Goal: Task Accomplishment & Management: Complete application form

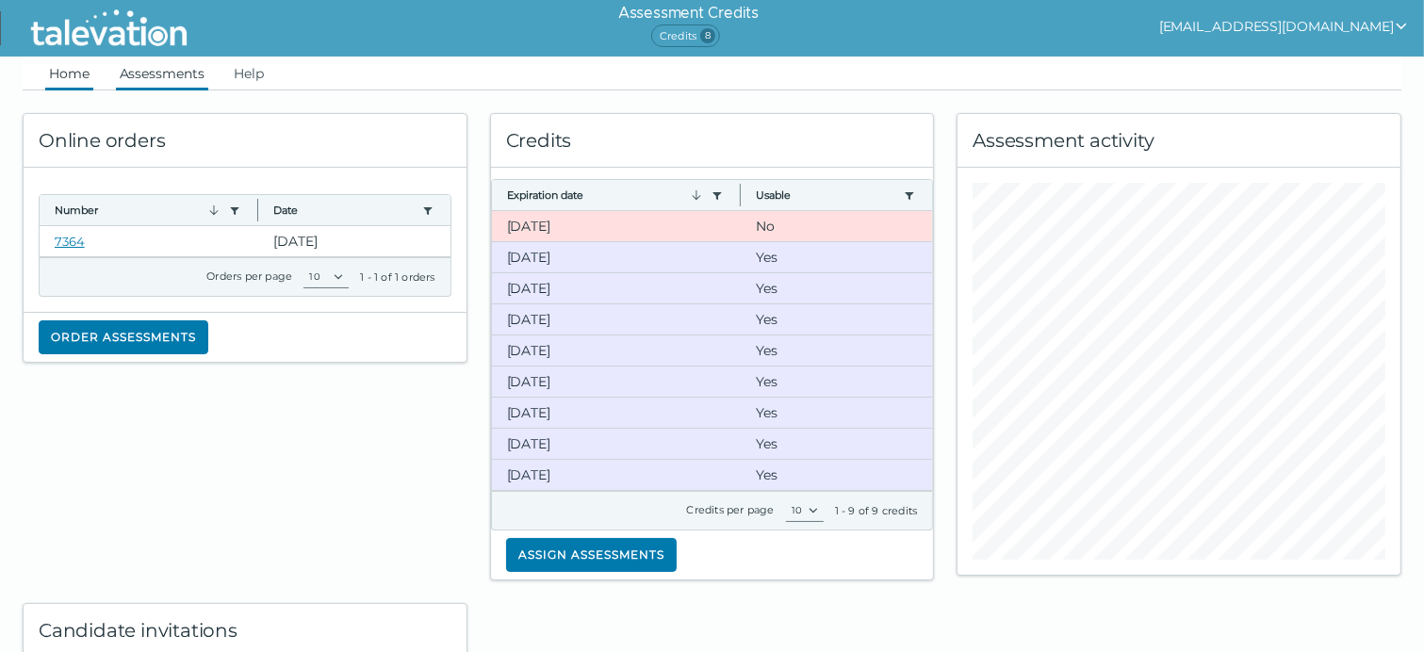
click at [147, 69] on link "Assessments" at bounding box center [162, 74] width 92 height 34
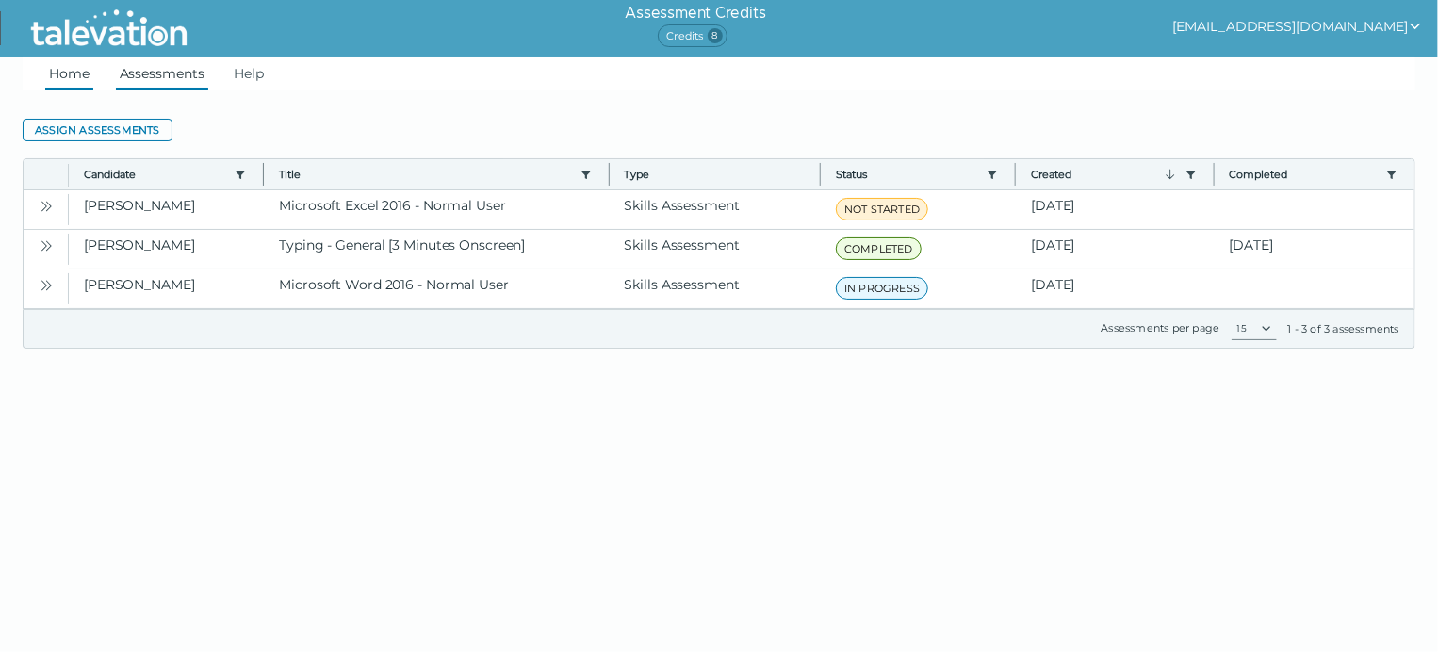
click at [79, 70] on link "Home" at bounding box center [69, 74] width 48 height 34
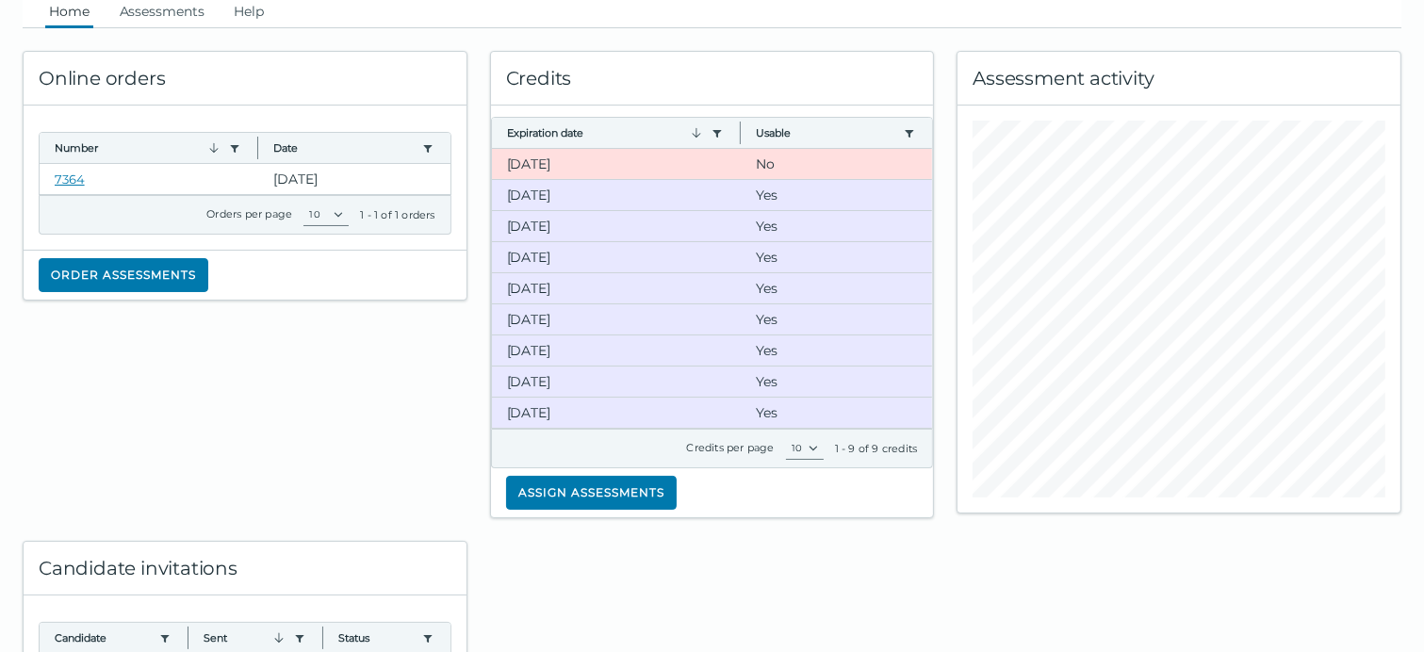
scroll to position [94, 0]
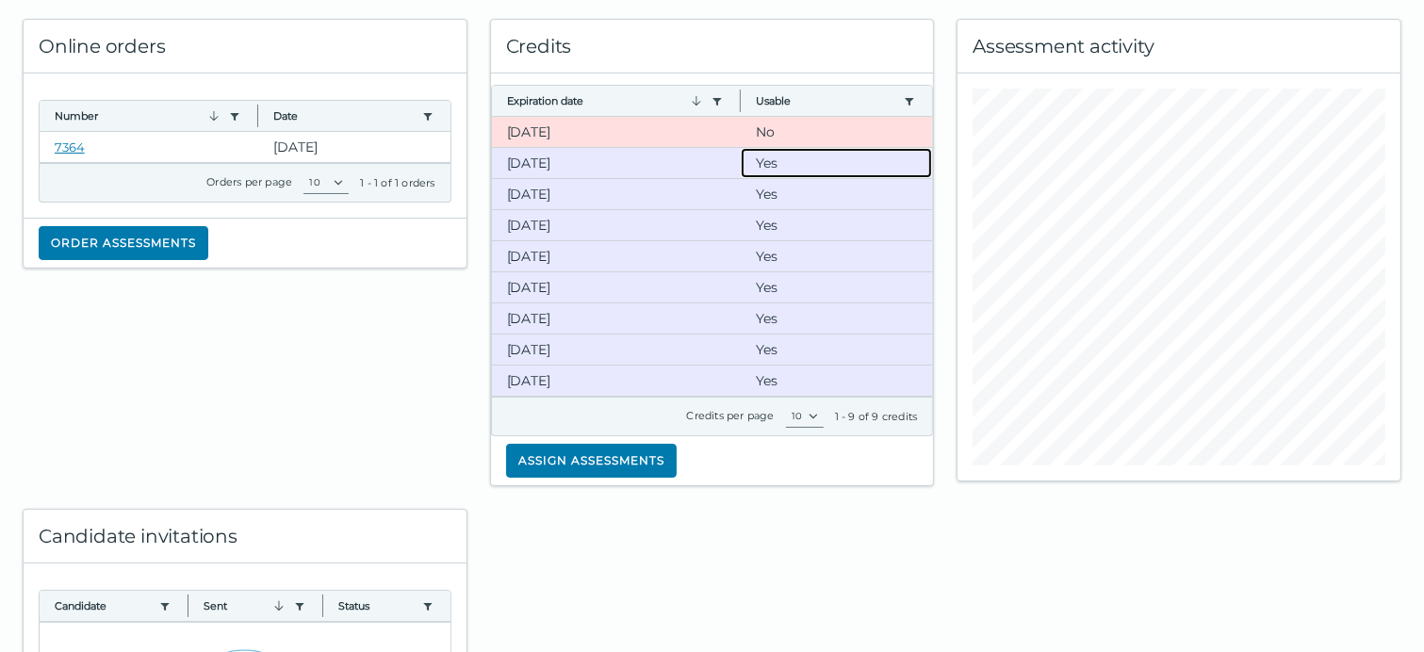
click at [748, 170] on clr-dg-cell "Yes" at bounding box center [836, 163] width 191 height 30
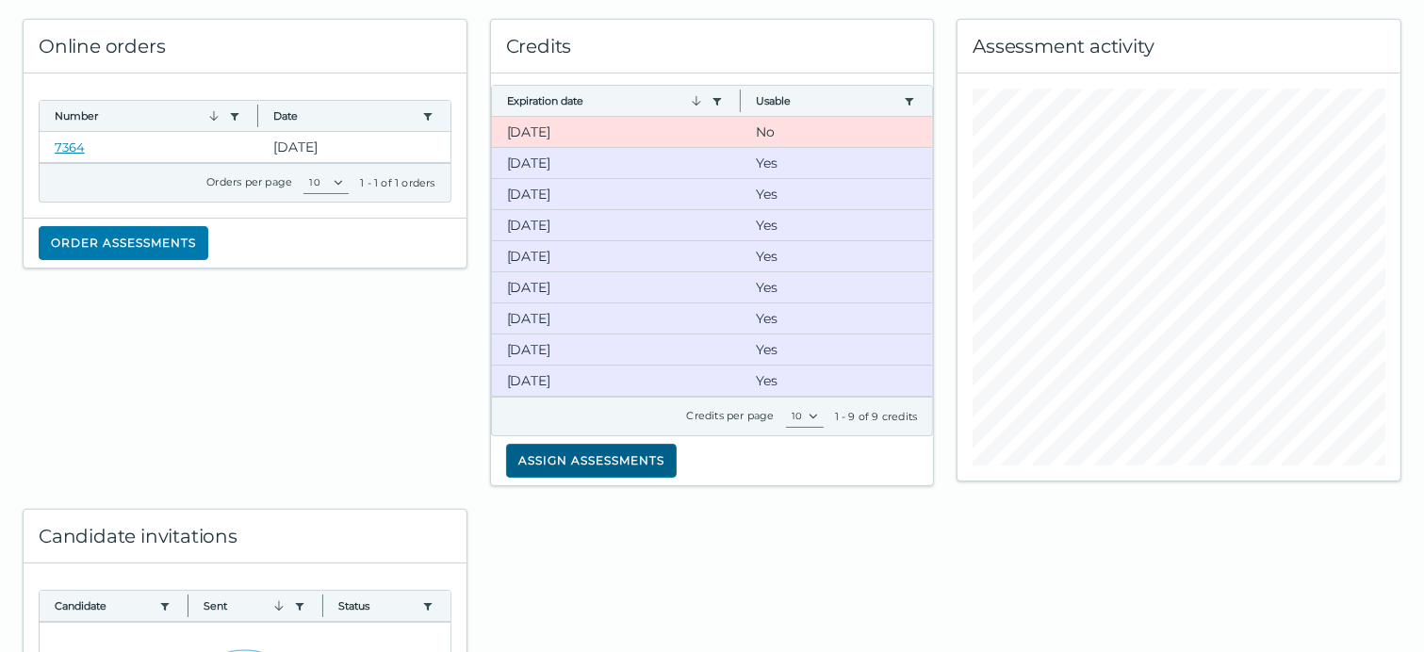
click at [636, 455] on button "Assign assessments" at bounding box center [591, 461] width 171 height 34
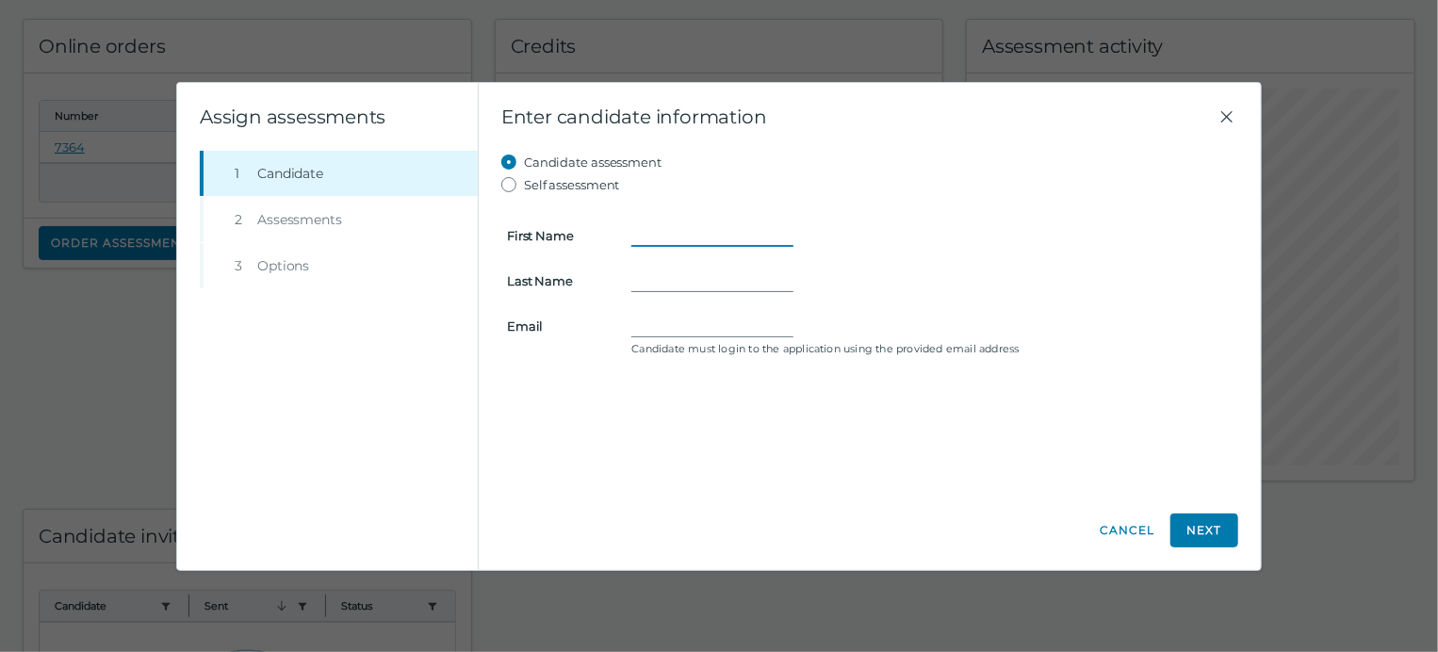
click at [673, 244] on input "First Name" at bounding box center [712, 235] width 162 height 23
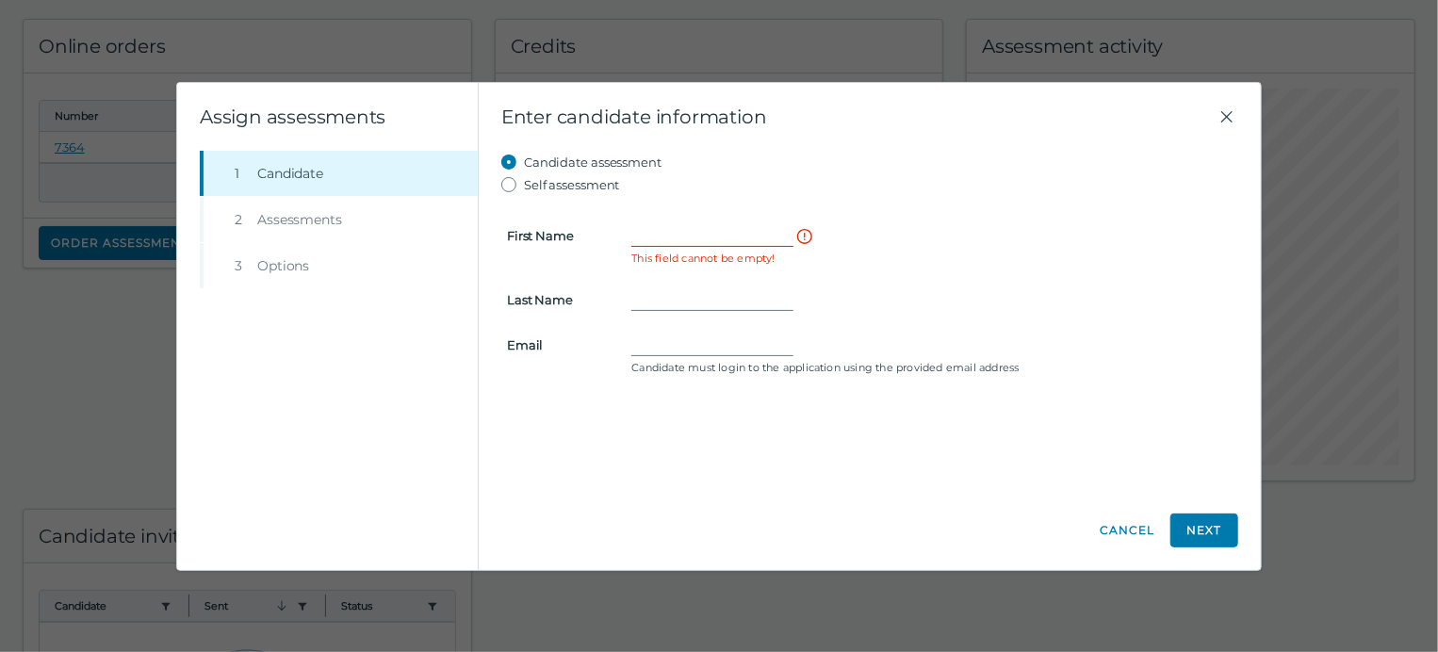
click at [603, 394] on div "Candidate assessment Self assessment First Name This field cannot be empty! Las…" at bounding box center [869, 321] width 737 height 340
click at [1218, 112] on icon "Close" at bounding box center [1227, 117] width 23 height 23
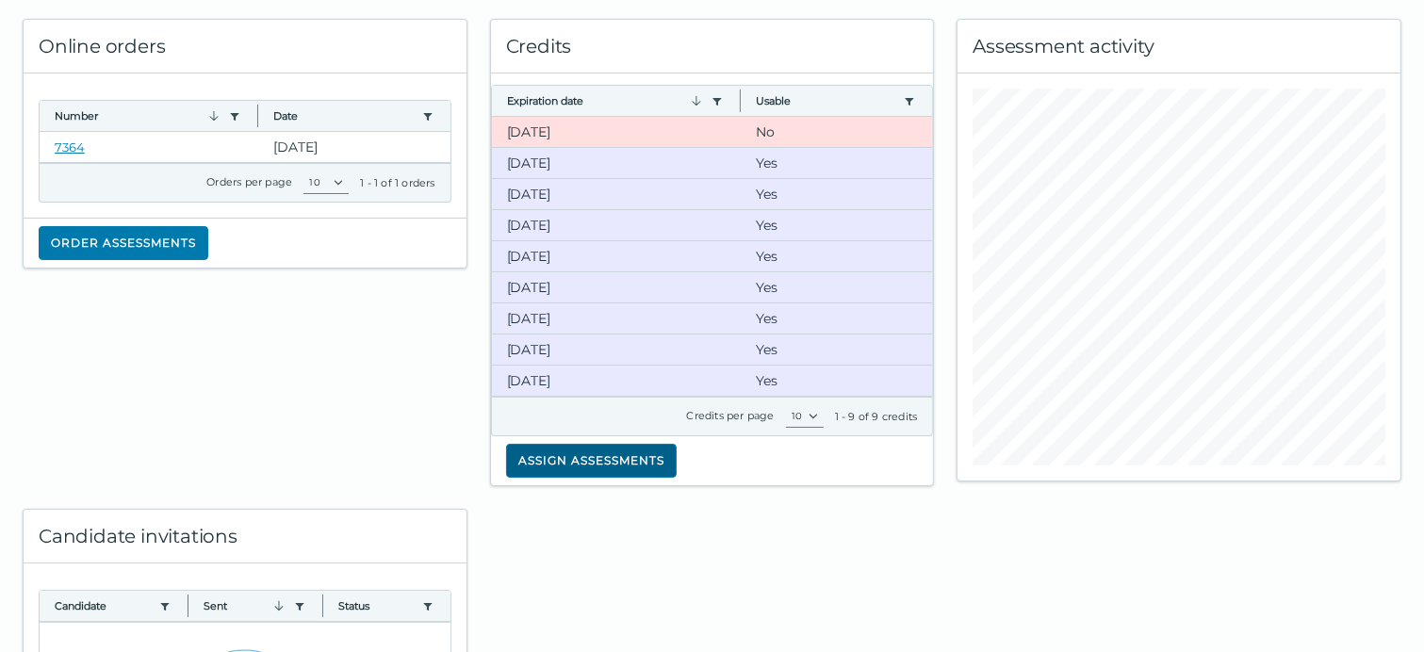
click at [611, 465] on button "Assign assessments" at bounding box center [591, 461] width 171 height 34
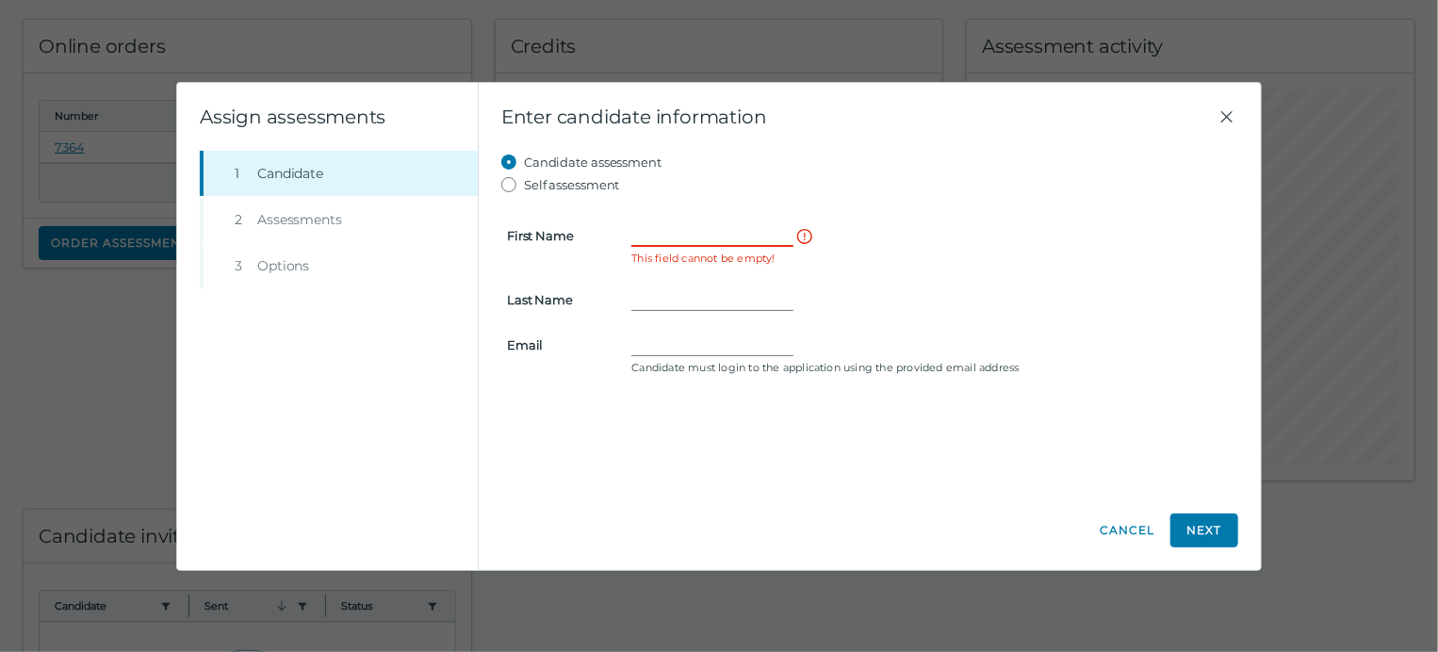
click at [697, 233] on input "First Name" at bounding box center [712, 235] width 162 height 23
click at [671, 237] on input "First Name" at bounding box center [712, 235] width 162 height 23
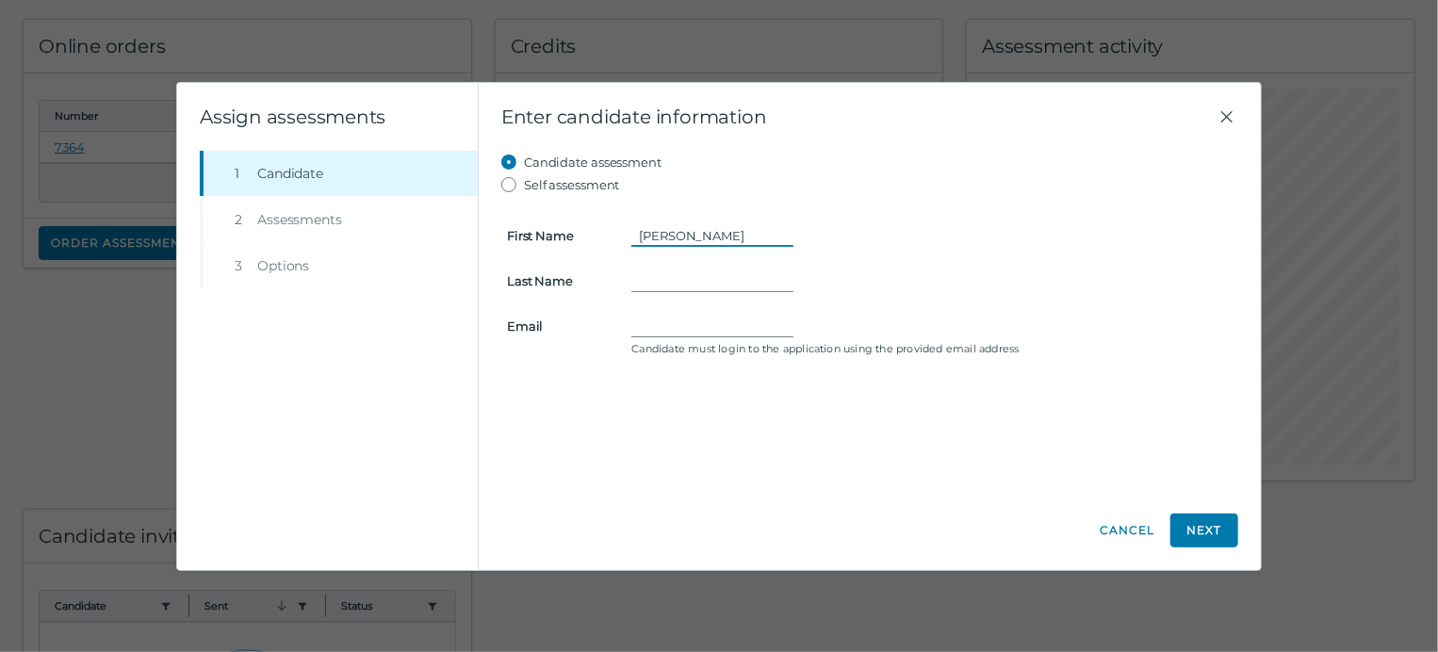
type input "[PERSON_NAME]"
type input "[EMAIL_ADDRESS][DOMAIN_NAME]"
click at [1213, 529] on button "Next" at bounding box center [1204, 531] width 68 height 34
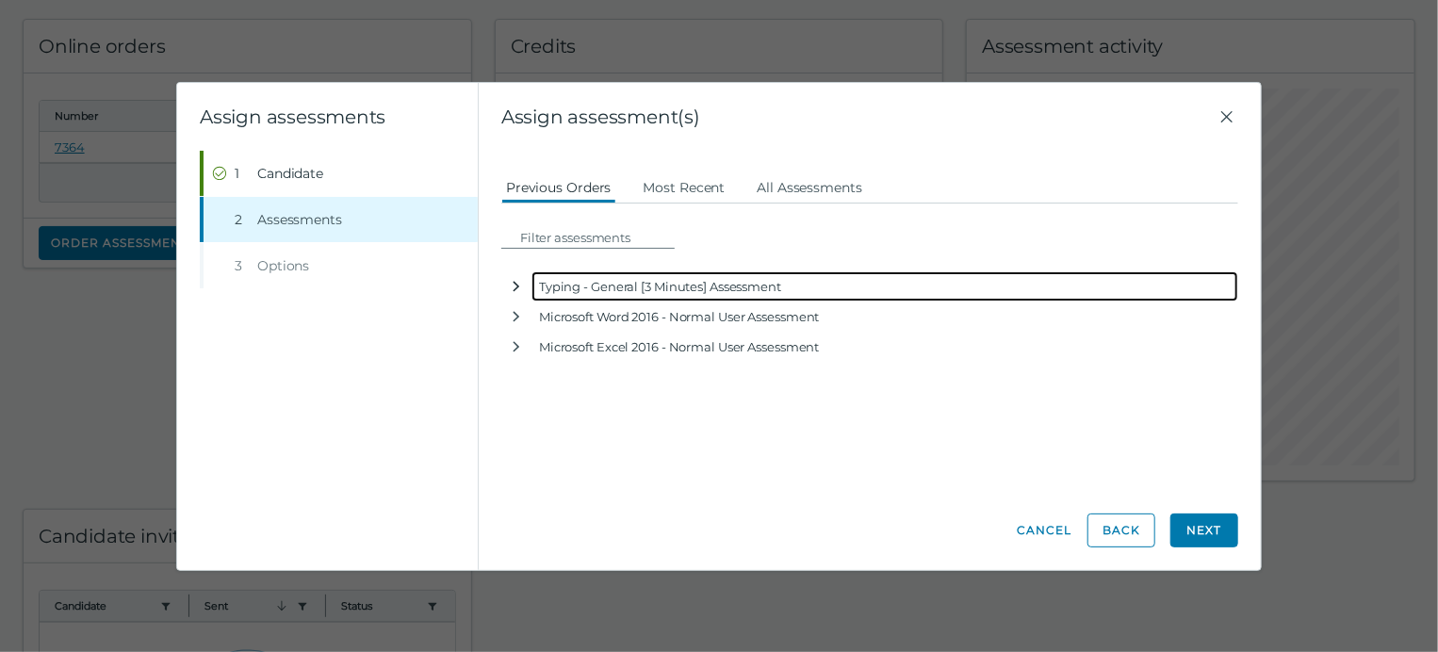
click at [508, 289] on button "button" at bounding box center [516, 286] width 30 height 30
click at [517, 285] on icon "button" at bounding box center [516, 286] width 15 height 15
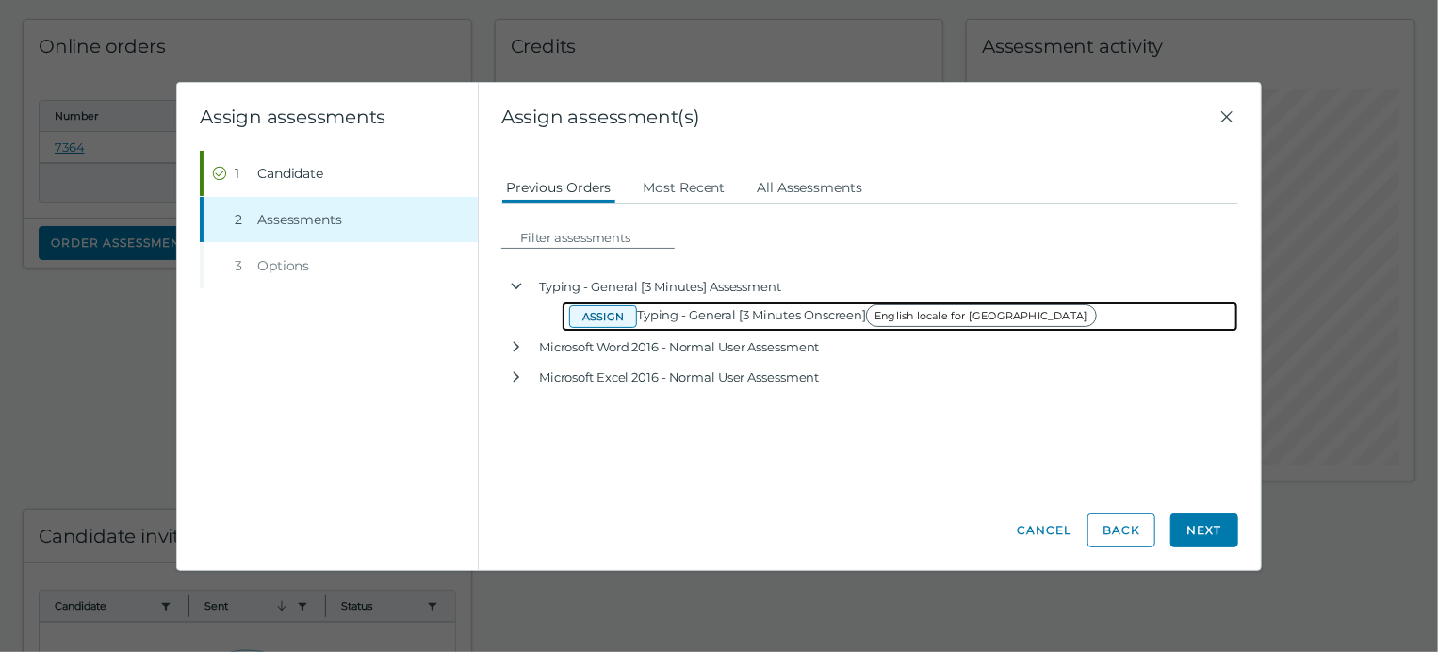
click at [618, 320] on button "Assign" at bounding box center [603, 316] width 68 height 23
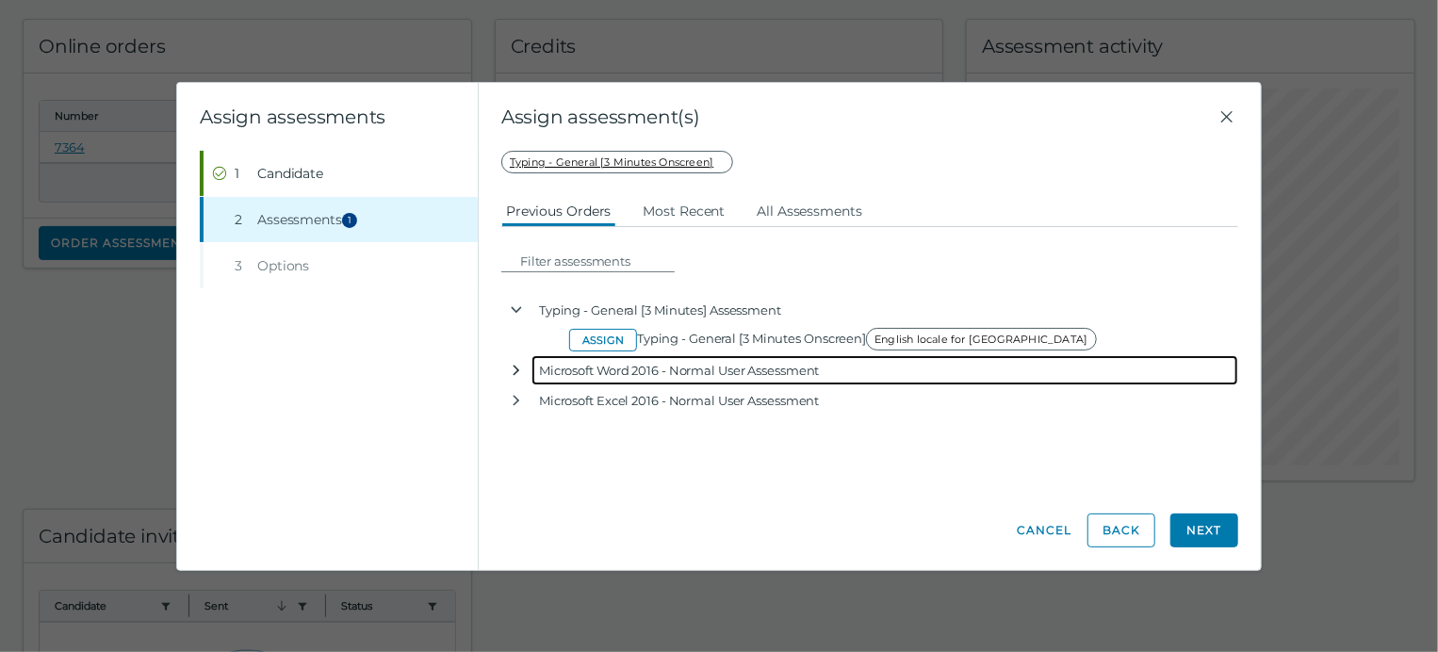
click at [513, 368] on icon "button" at bounding box center [516, 370] width 15 height 15
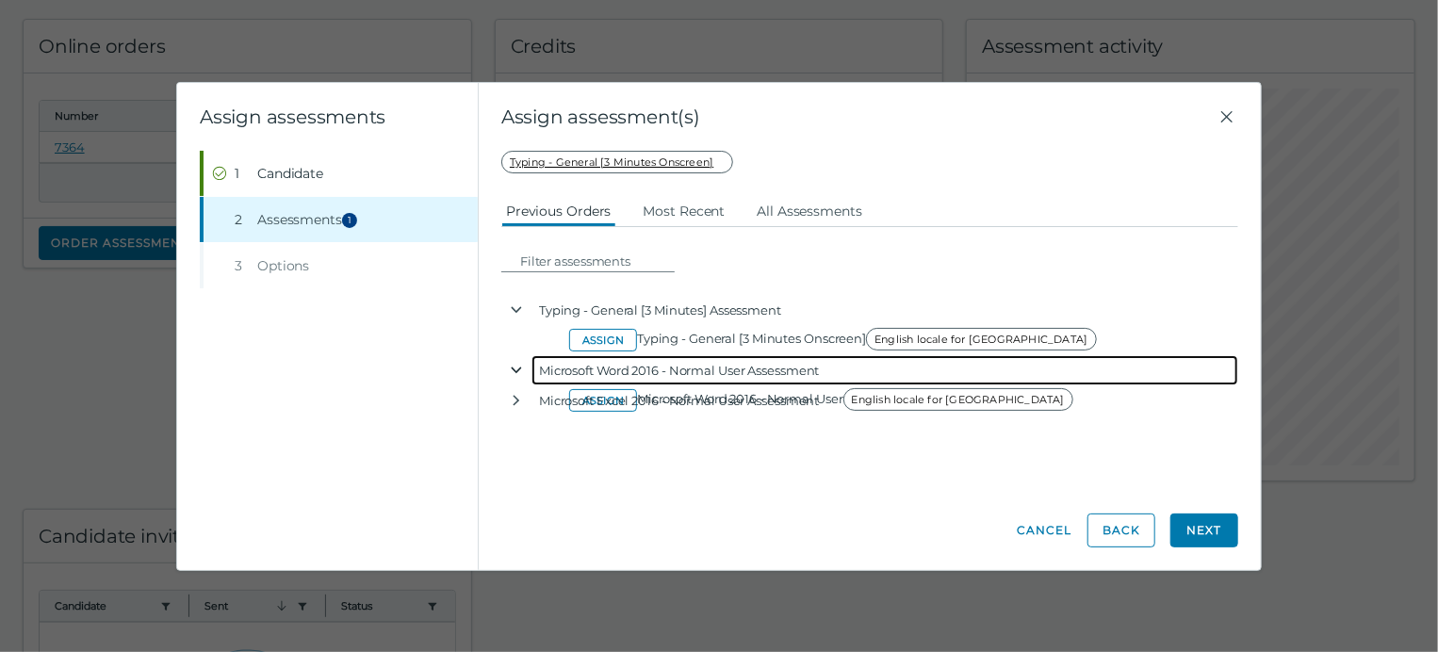
click at [518, 372] on icon "button" at bounding box center [516, 370] width 15 height 15
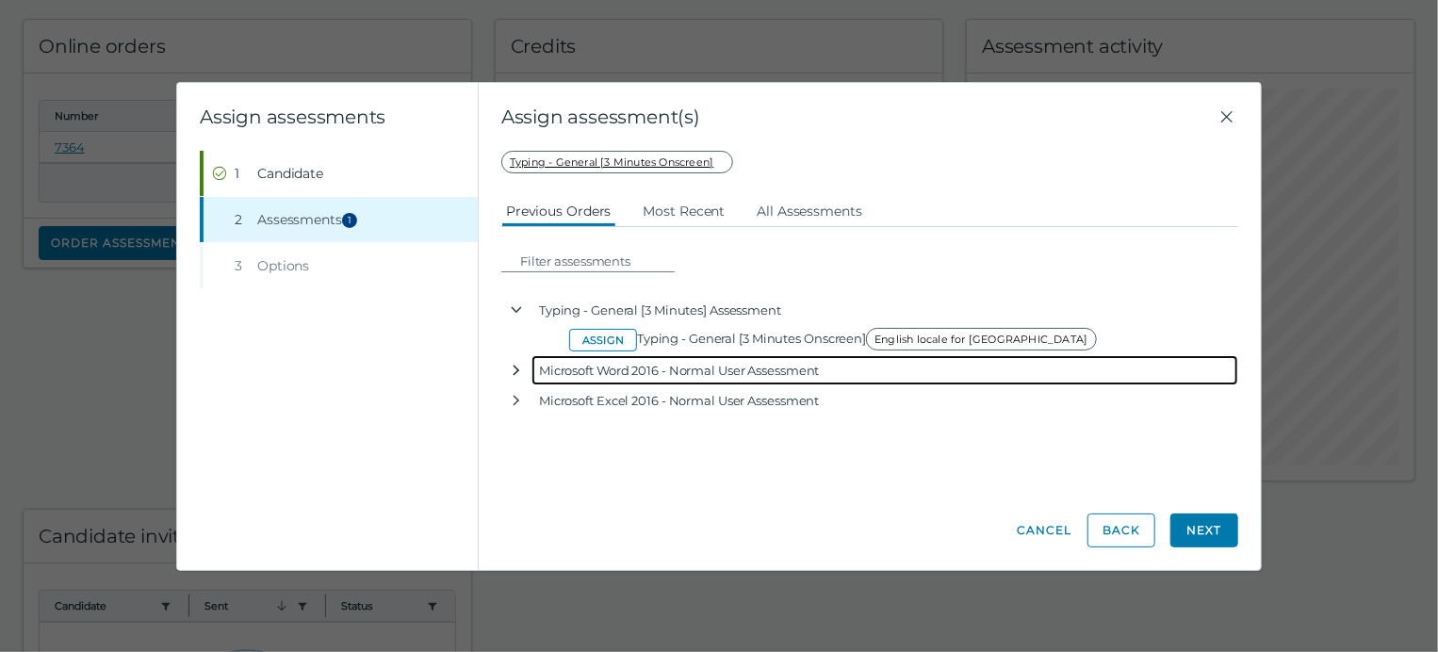
click at [518, 369] on icon "button" at bounding box center [517, 371] width 7 height 10
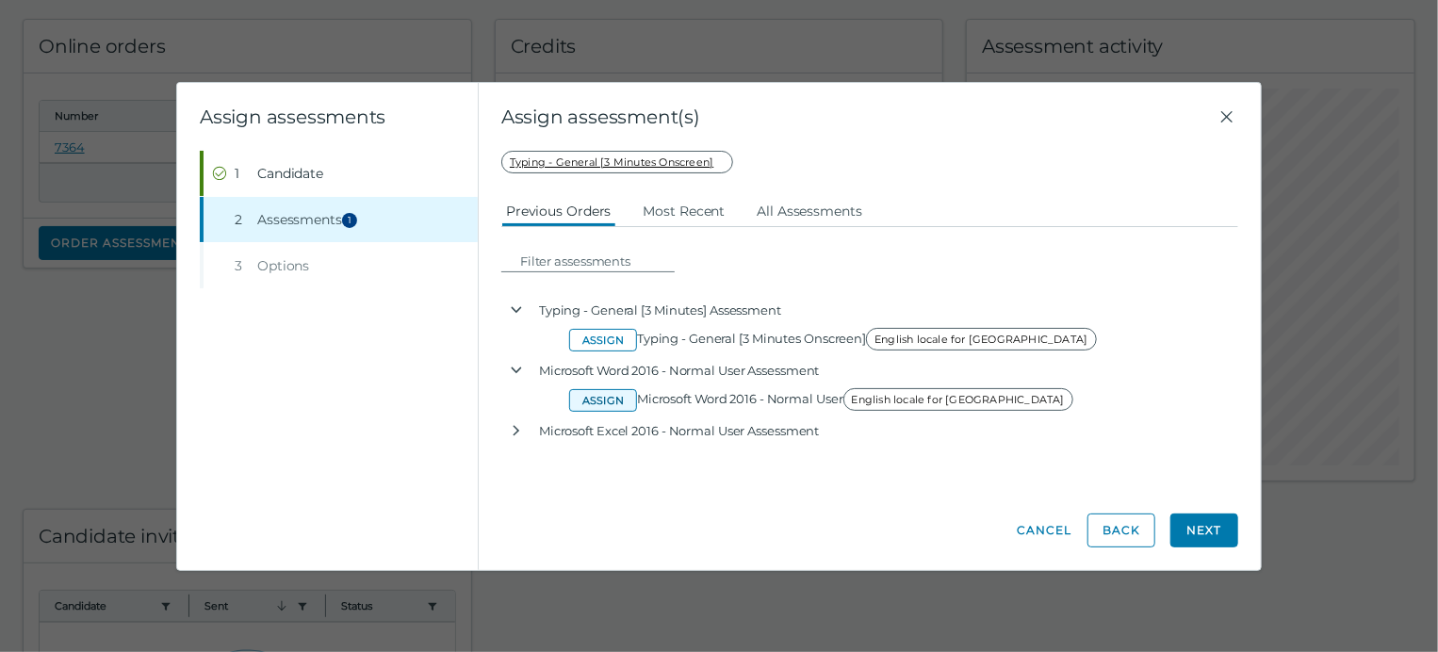
click at [600, 400] on button "Assign" at bounding box center [603, 400] width 68 height 23
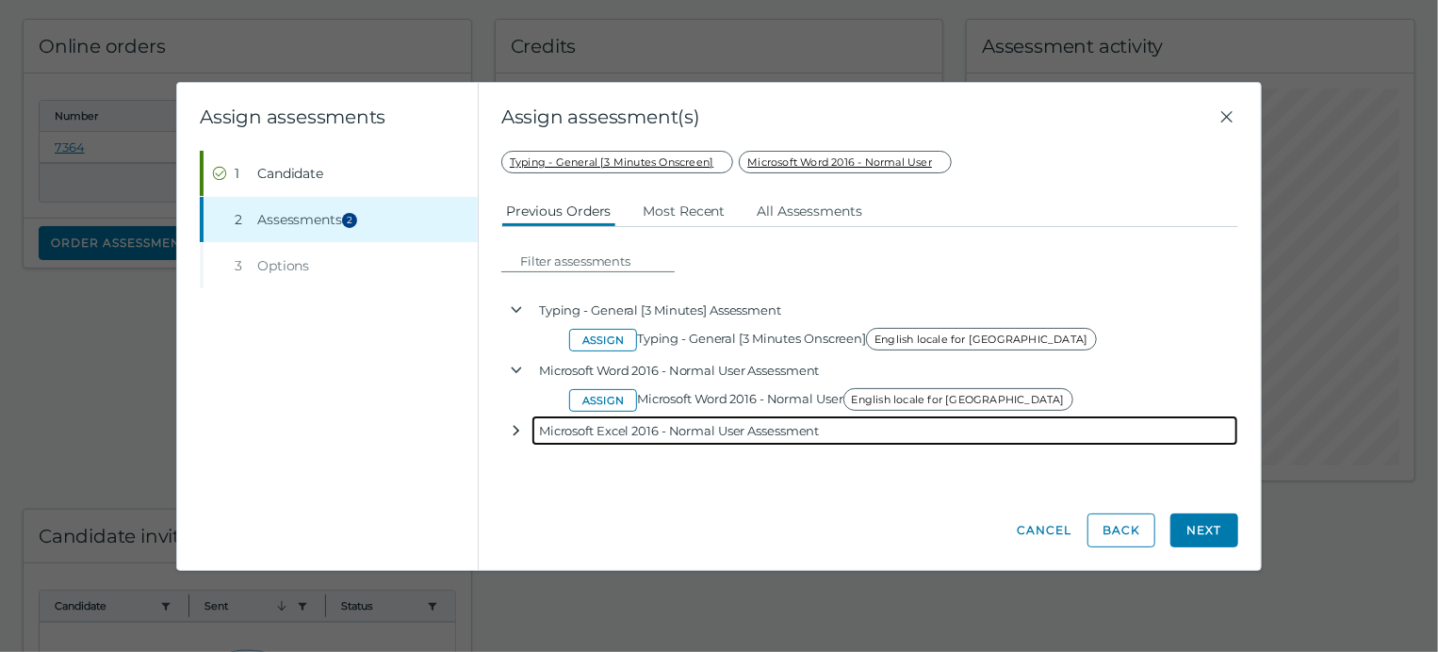
click at [513, 425] on icon "button" at bounding box center [516, 430] width 15 height 15
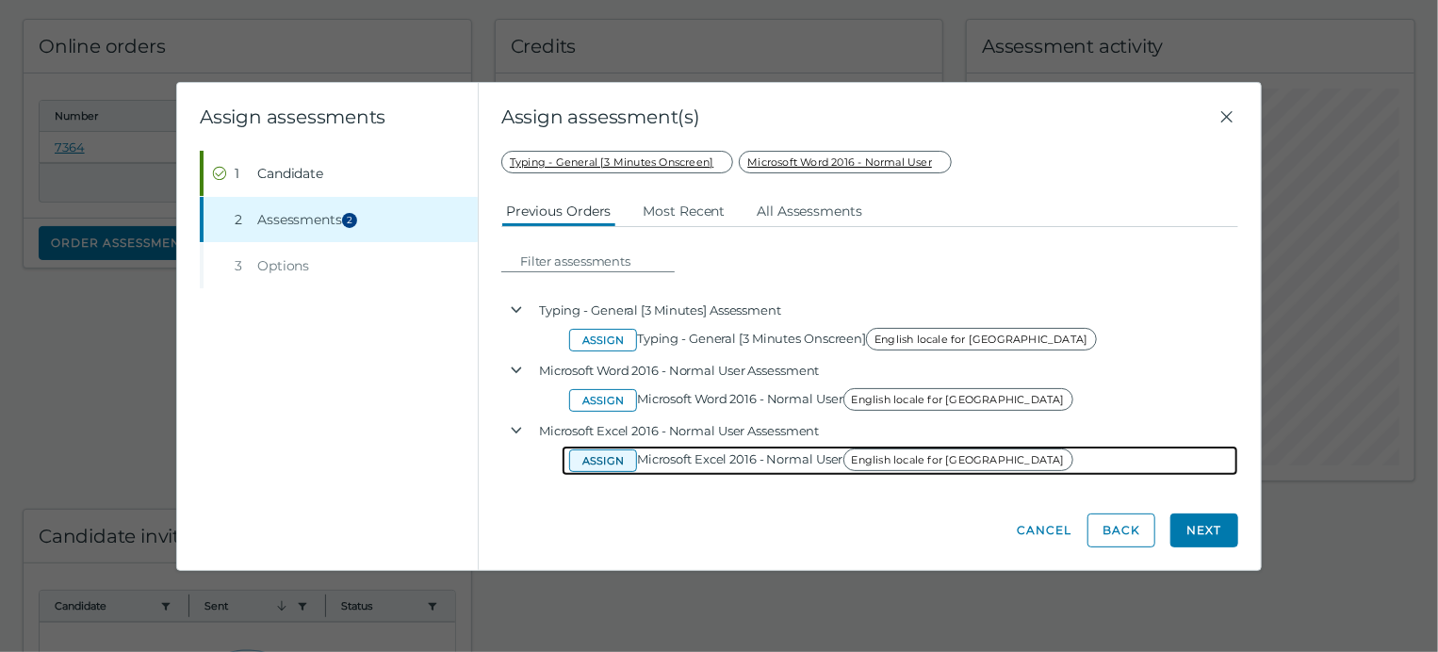
click at [584, 456] on button "Assign" at bounding box center [603, 460] width 68 height 23
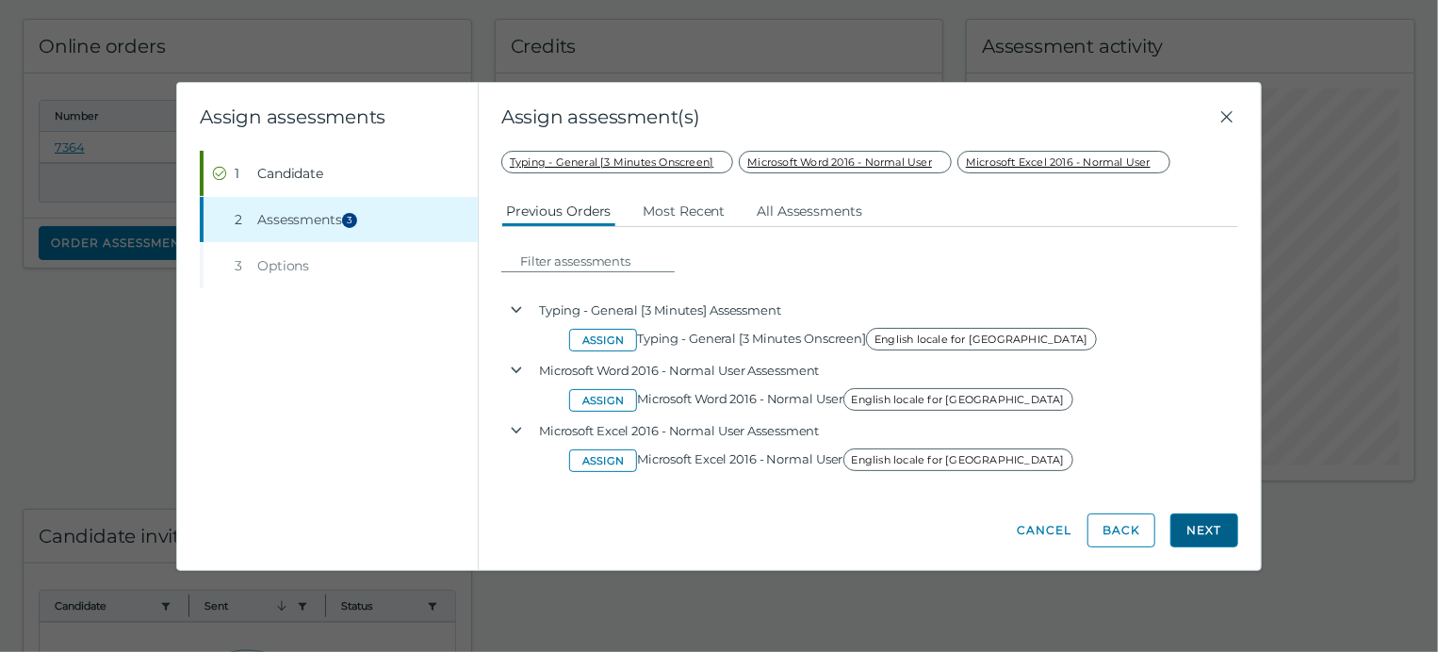
click at [1217, 531] on button "Next" at bounding box center [1204, 531] width 68 height 34
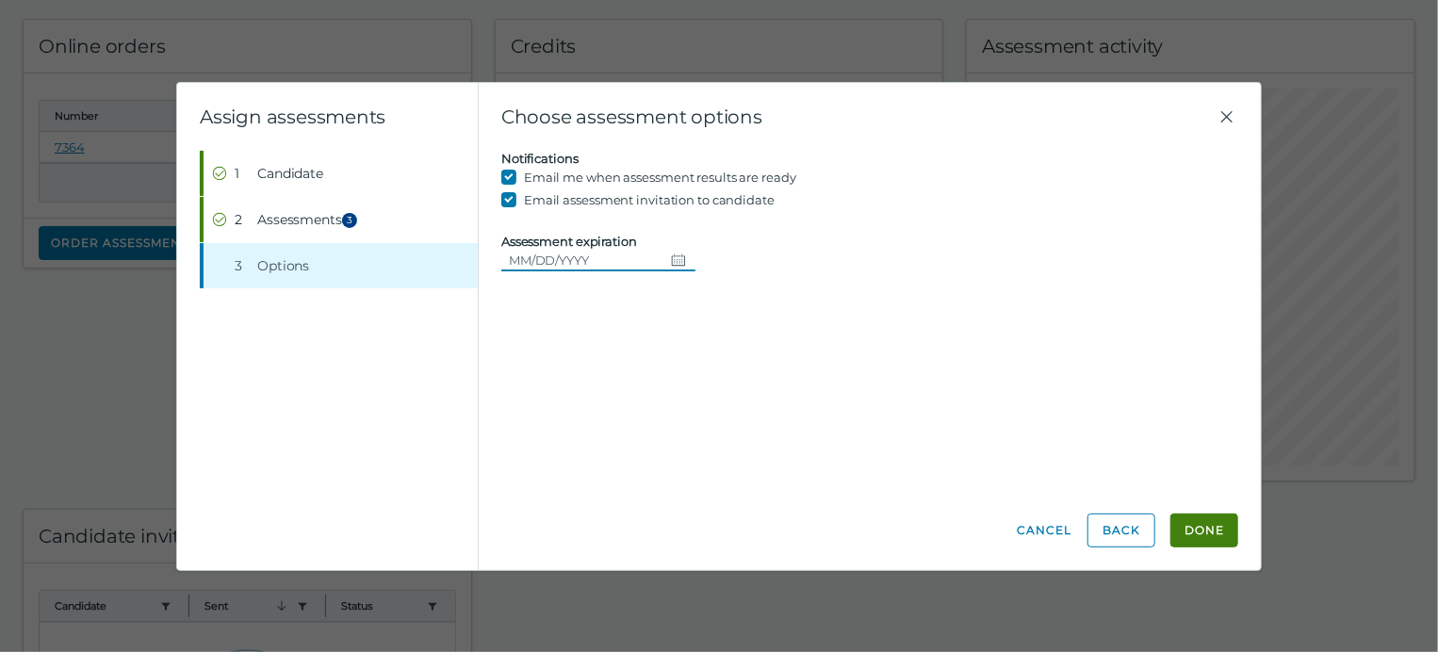
click at [679, 261] on icon "Choose date" at bounding box center [678, 260] width 15 height 15
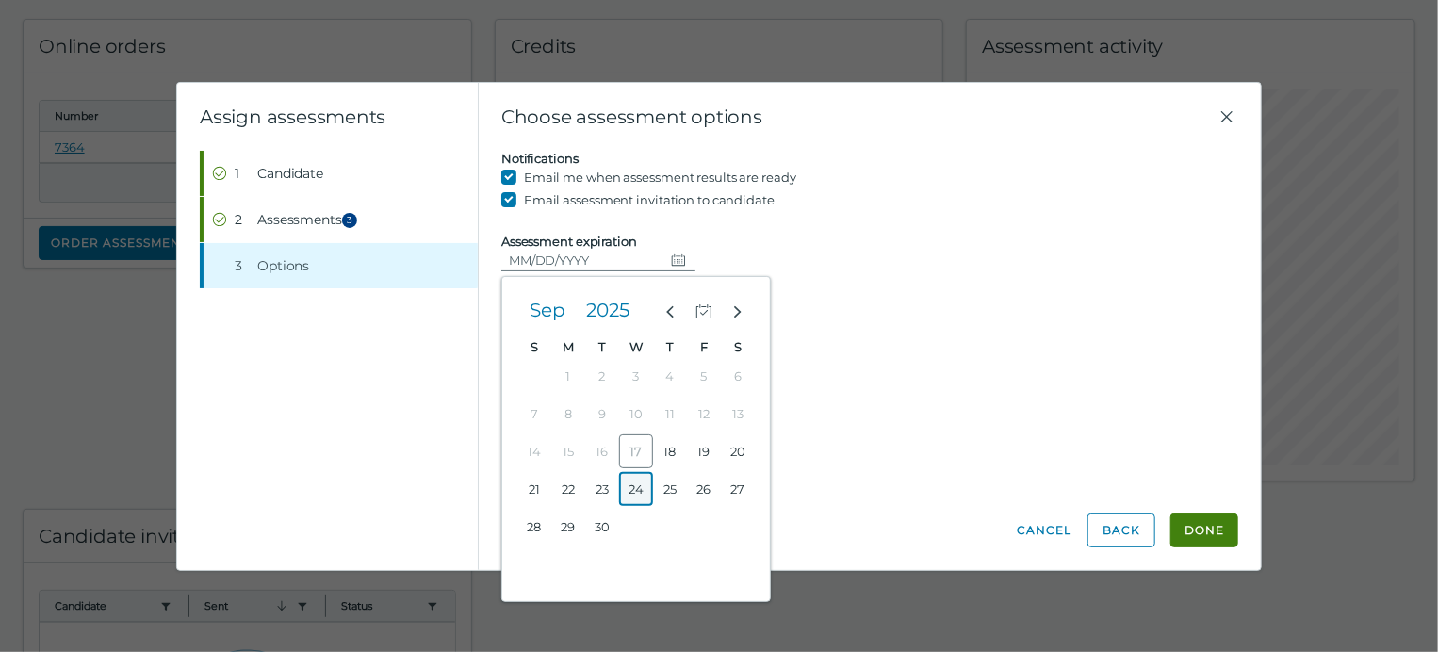
click at [633, 484] on button "24" at bounding box center [636, 489] width 34 height 34
type input "[DATE]"
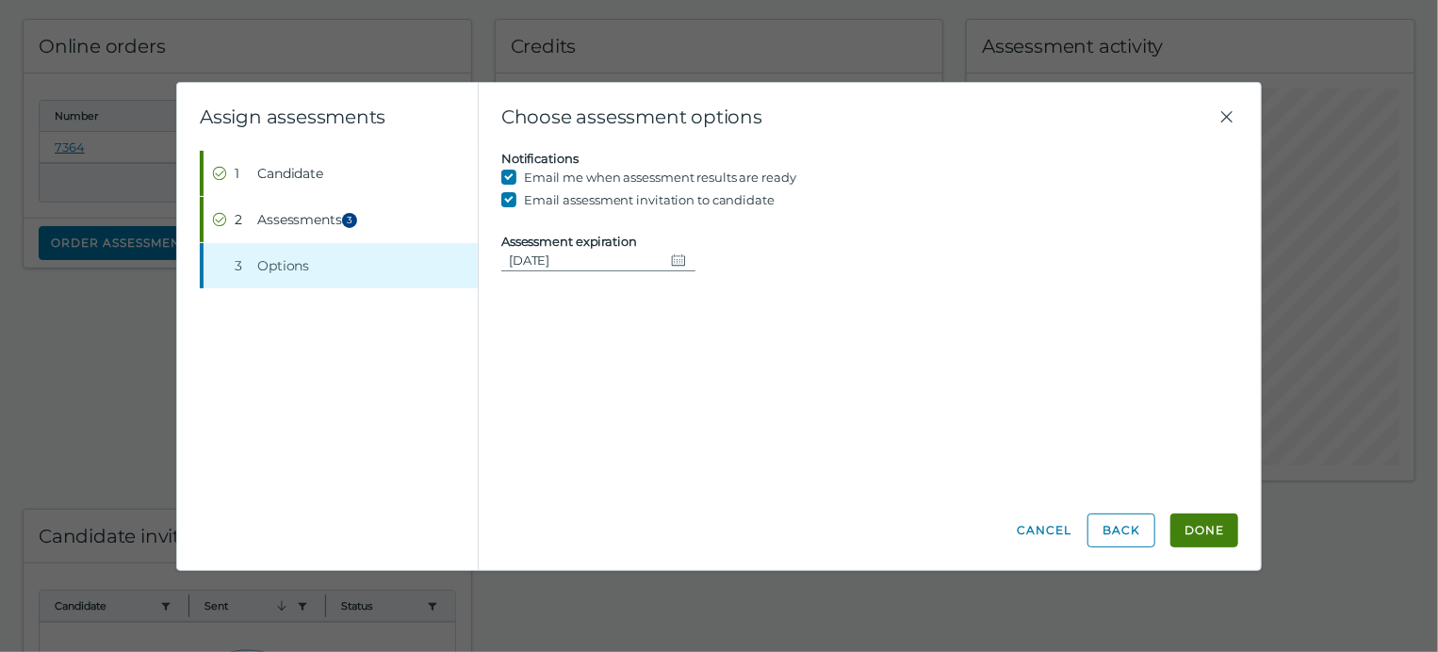
drag, startPoint x: 1191, startPoint y: 522, endPoint x: 1118, endPoint y: 286, distance: 247.7
click at [1118, 286] on div "Choose assessment options Candidate assessment Self assessment First Name [PERS…" at bounding box center [870, 326] width 782 height 487
click at [505, 201] on input "Email assessment invitation to candidate" at bounding box center [512, 199] width 23 height 23
checkbox input "false"
click at [1187, 535] on button "Done" at bounding box center [1204, 531] width 68 height 34
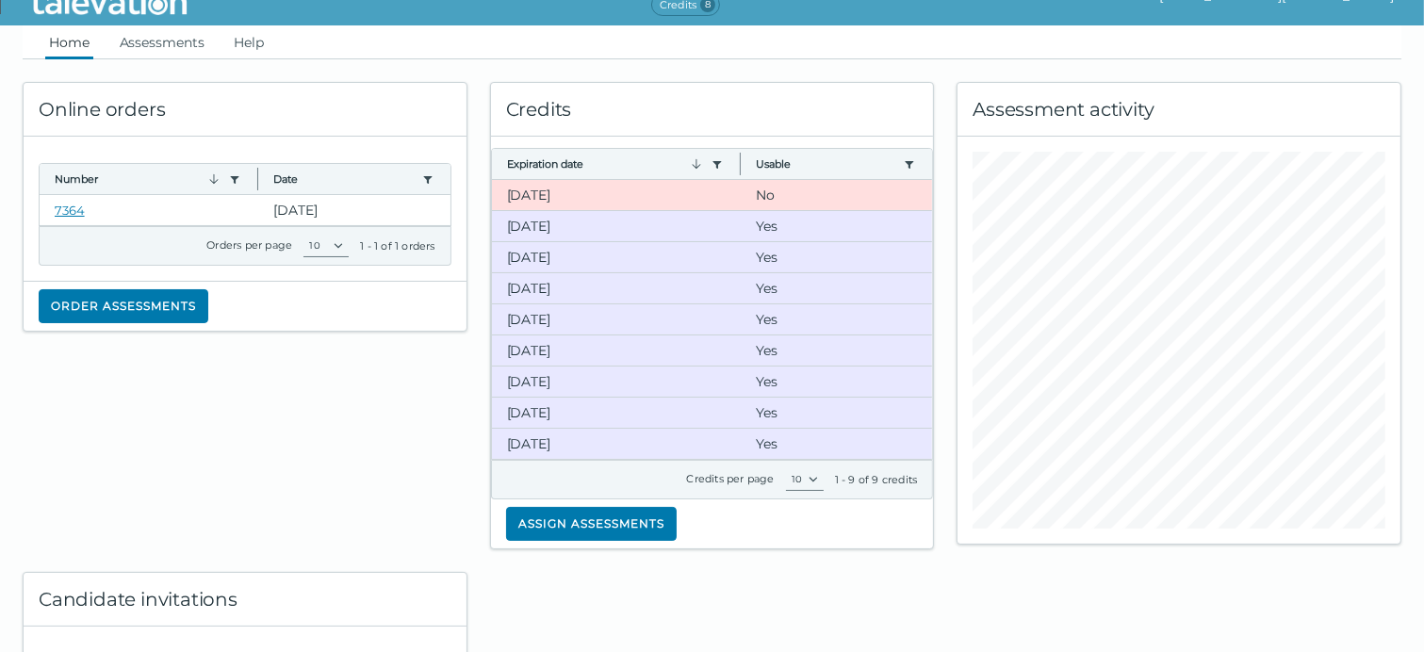
scroll to position [29, 0]
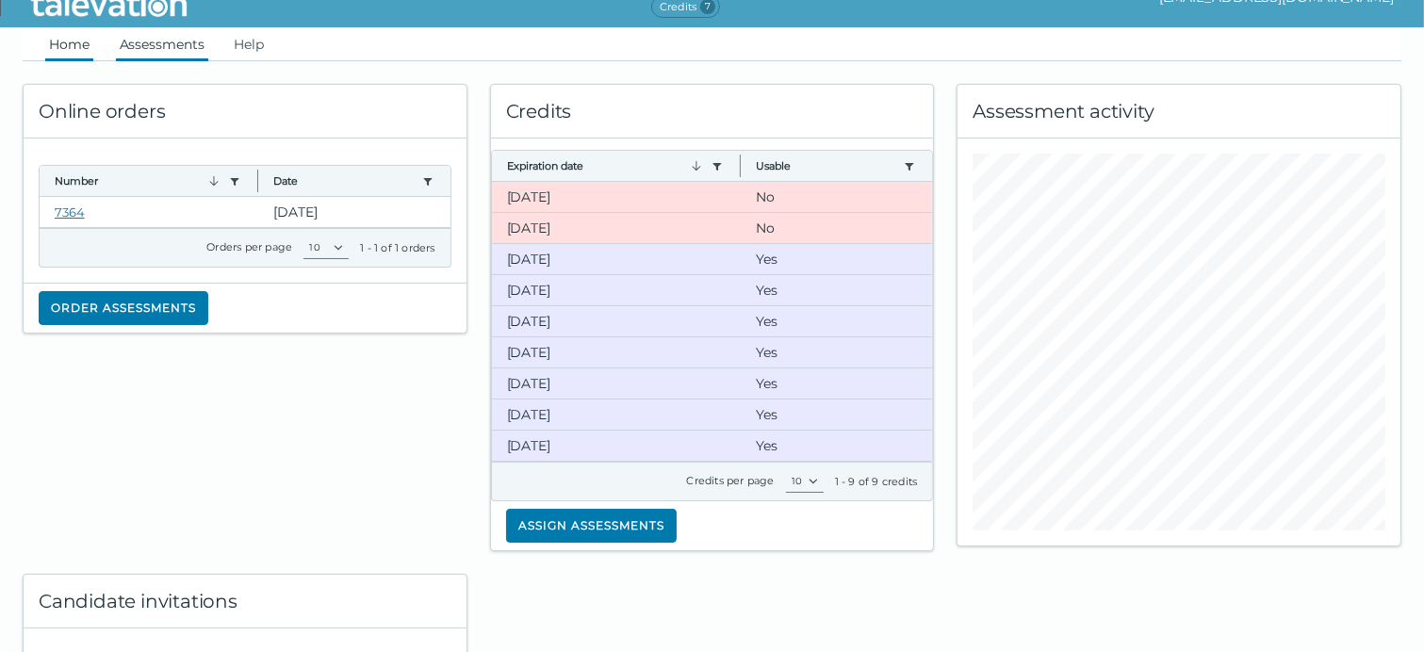
click at [177, 46] on link "Assessments" at bounding box center [162, 44] width 92 height 34
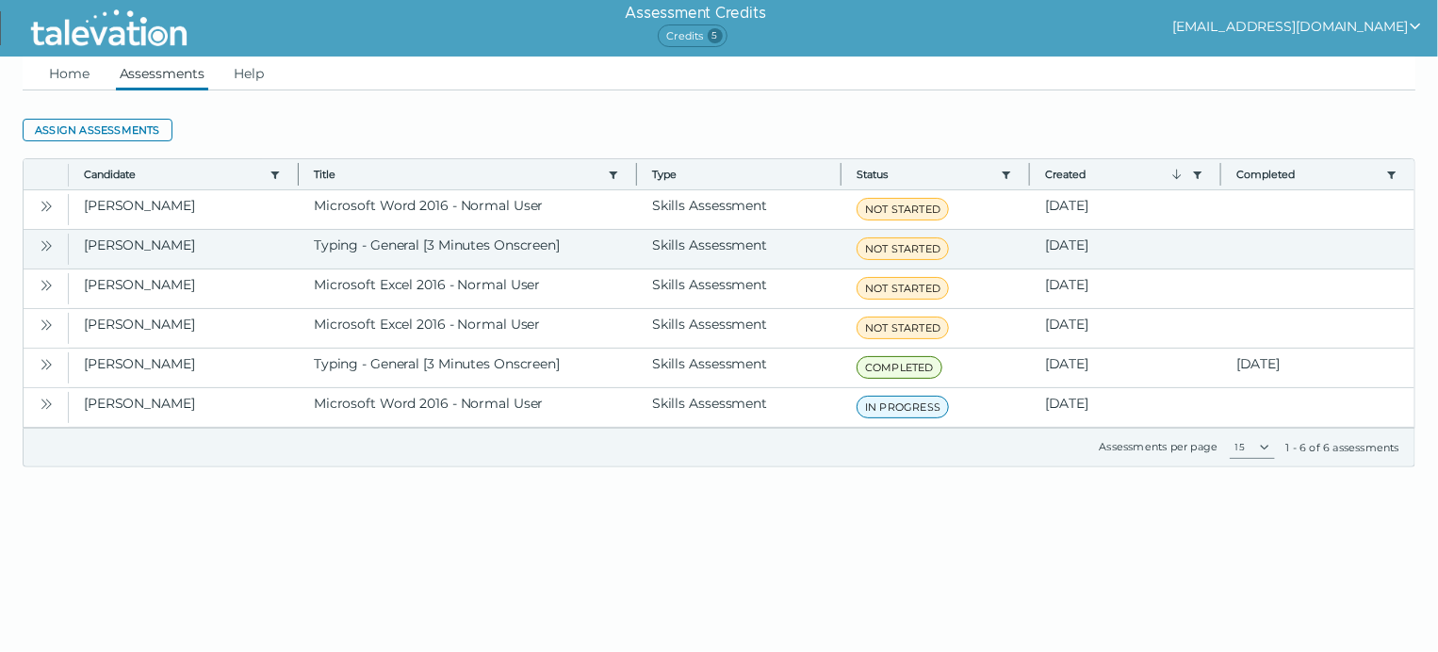
click at [45, 242] on icon "Open" at bounding box center [46, 245] width 15 height 15
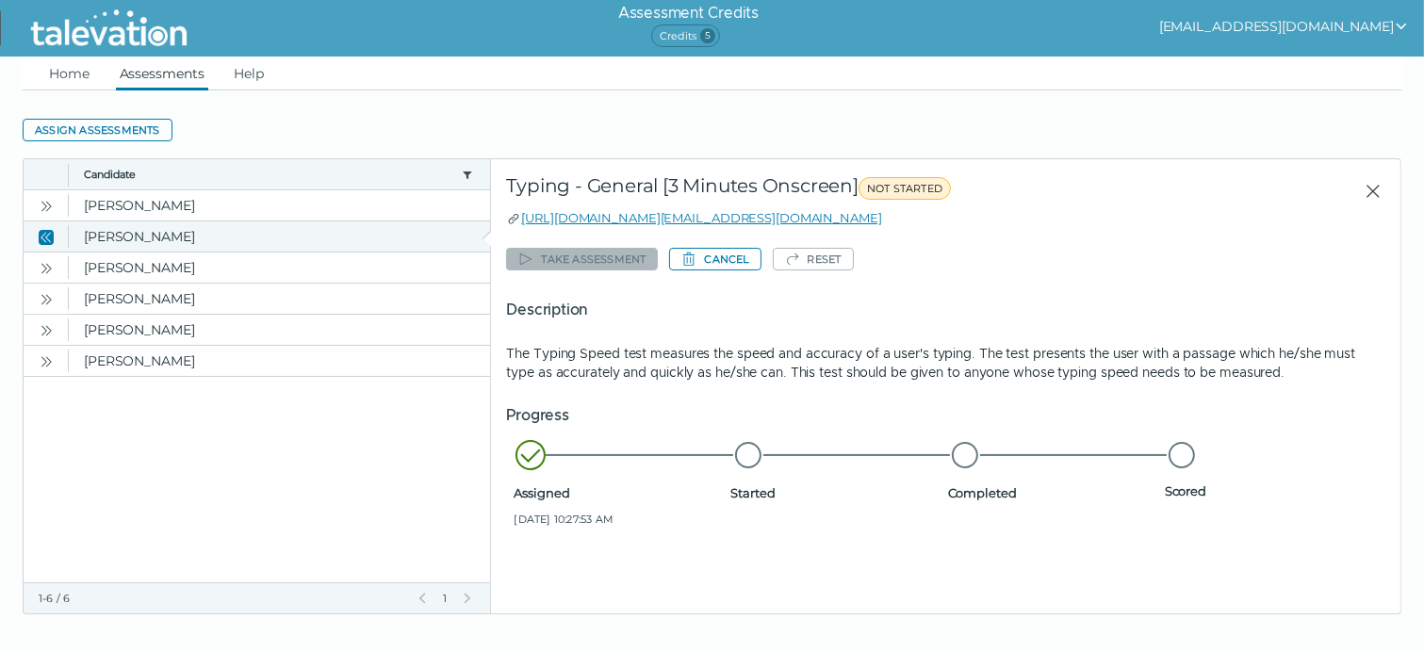
click at [45, 233] on icon "Close" at bounding box center [44, 237] width 6 height 10
click at [49, 237] on icon "Close" at bounding box center [46, 237] width 15 height 15
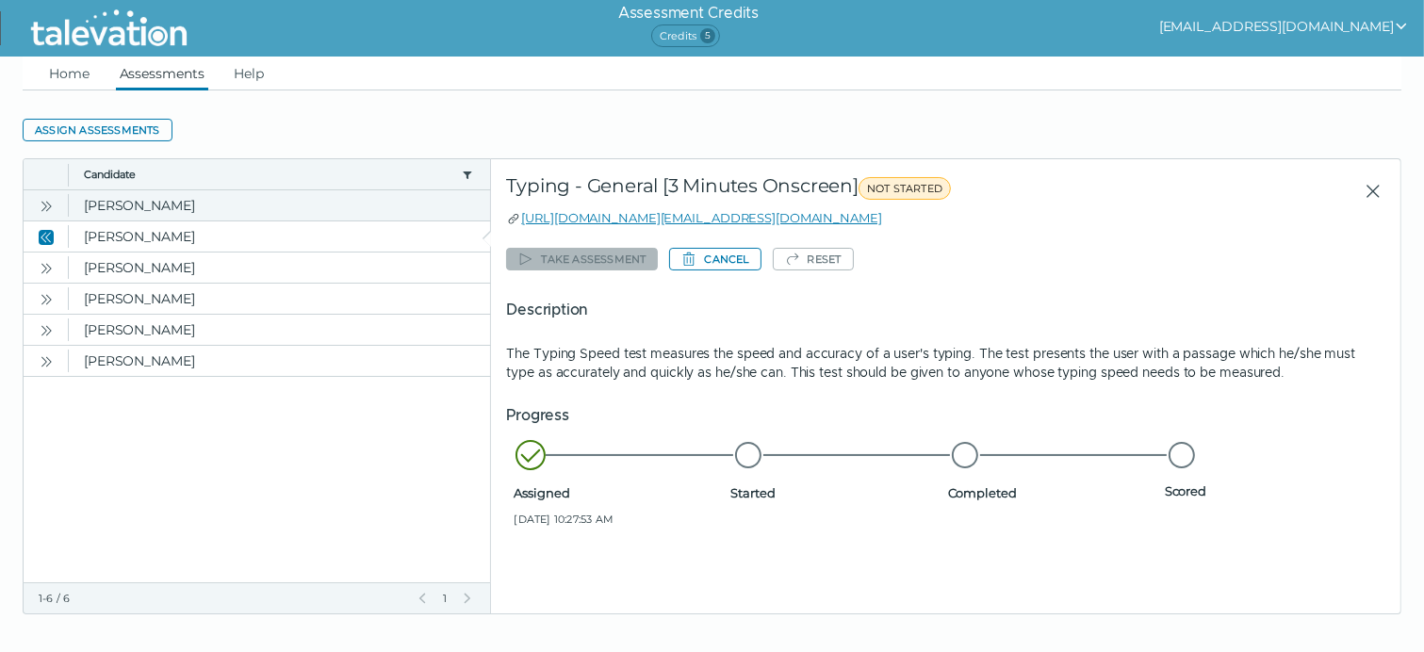
click at [45, 202] on icon "Open" at bounding box center [46, 206] width 15 height 15
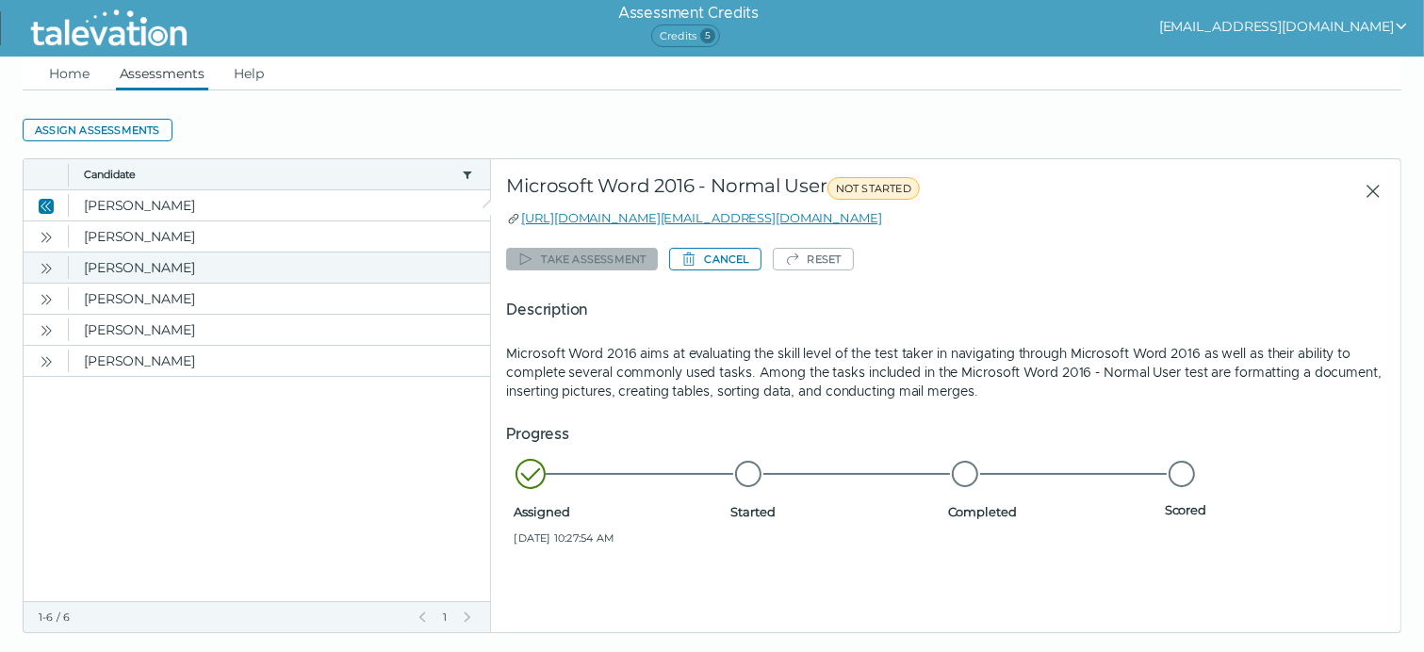
click at [48, 267] on icon "Open" at bounding box center [46, 268] width 15 height 15
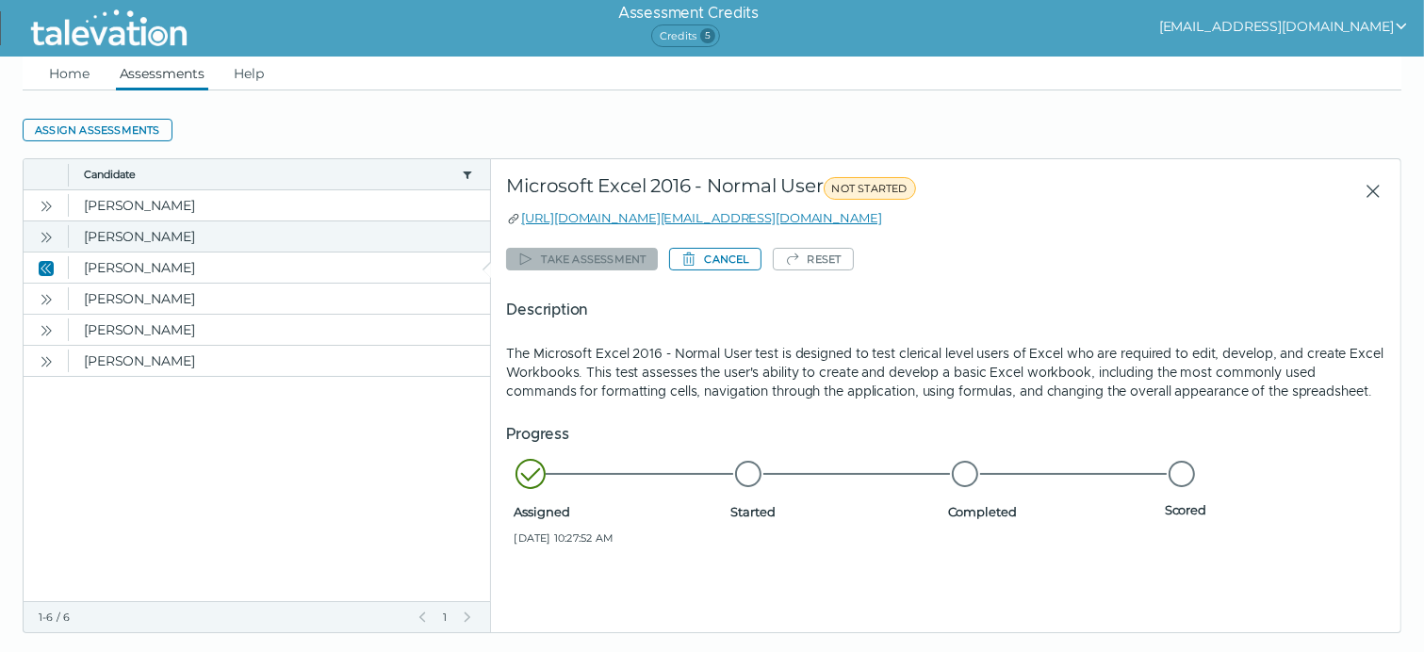
click at [43, 239] on icon "Open" at bounding box center [44, 237] width 6 height 10
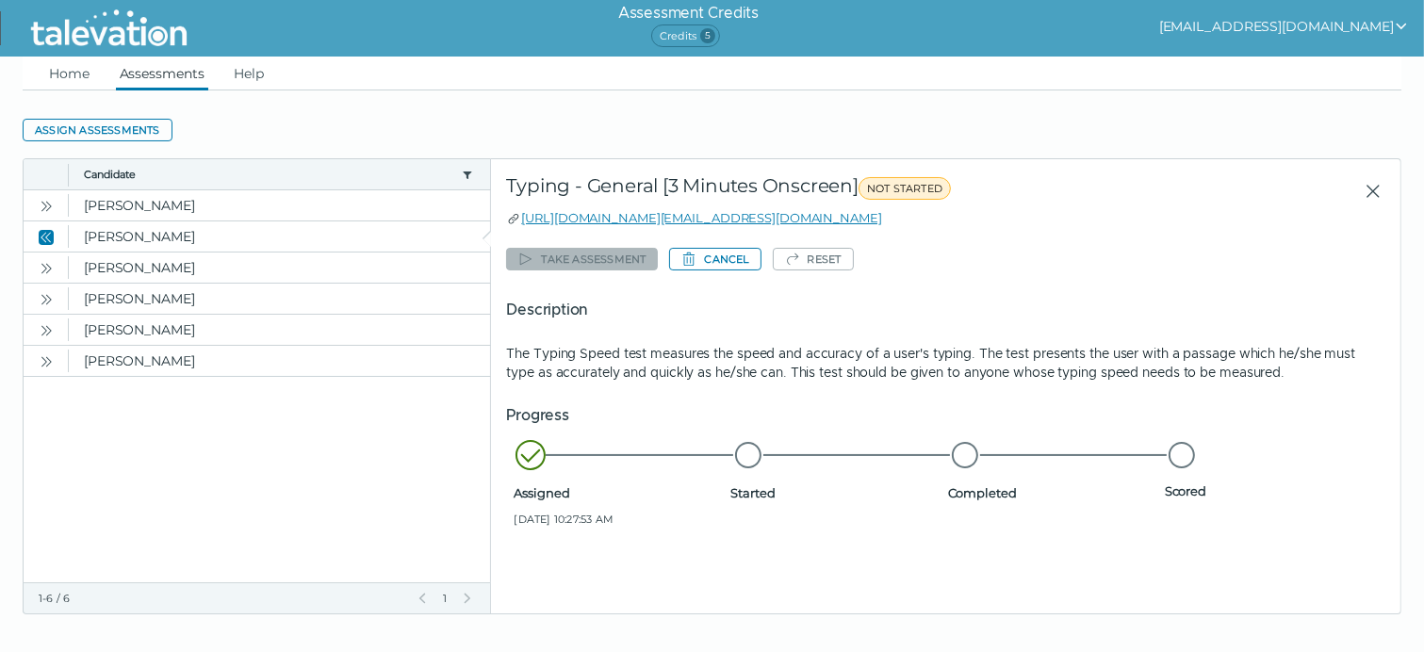
drag, startPoint x: 913, startPoint y: 223, endPoint x: 499, endPoint y: 221, distance: 414.6
click at [499, 221] on div "Start of row details Typing - General [3 Minutes Onscreen] NOT STARTED [URL][DO…" at bounding box center [945, 386] width 909 height 454
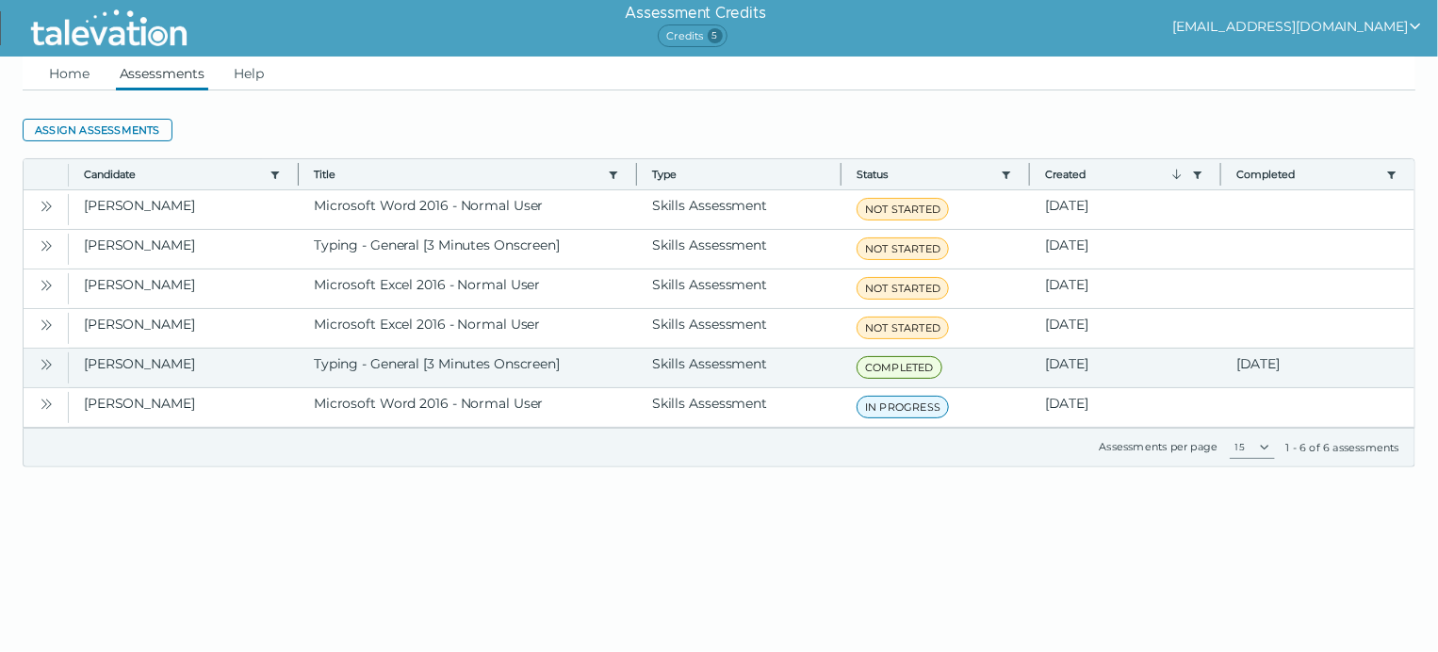
click at [38, 368] on button "Open" at bounding box center [46, 363] width 23 height 23
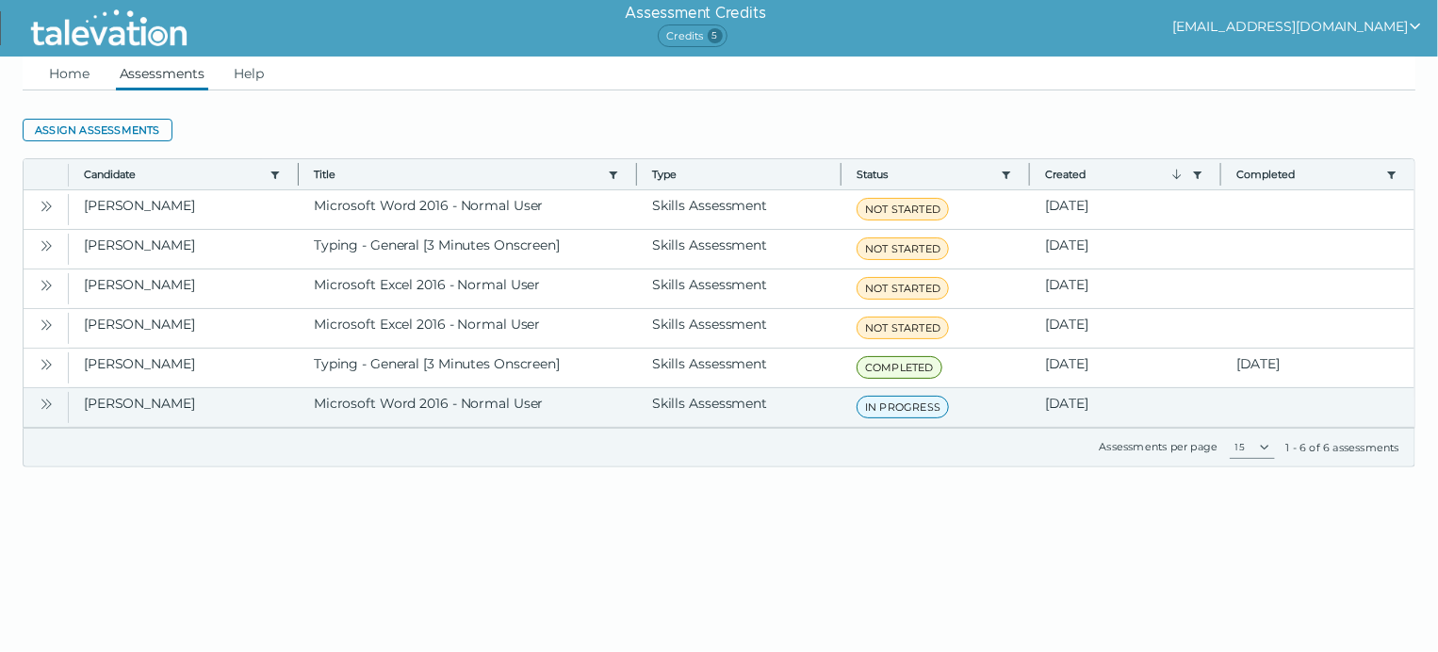
click at [44, 406] on icon "Open" at bounding box center [46, 404] width 15 height 15
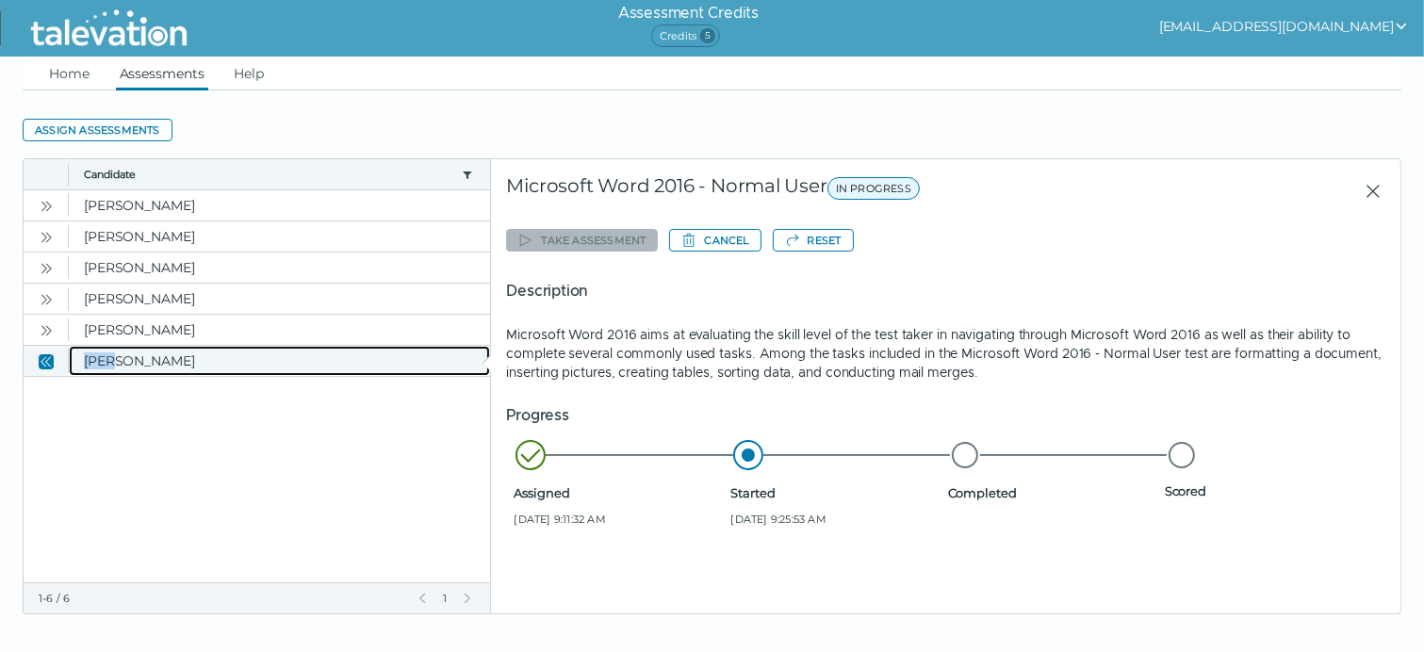
drag, startPoint x: 72, startPoint y: 368, endPoint x: 107, endPoint y: 357, distance: 37.6
click at [107, 357] on clr-dg-cell "[PERSON_NAME]" at bounding box center [279, 361] width 421 height 30
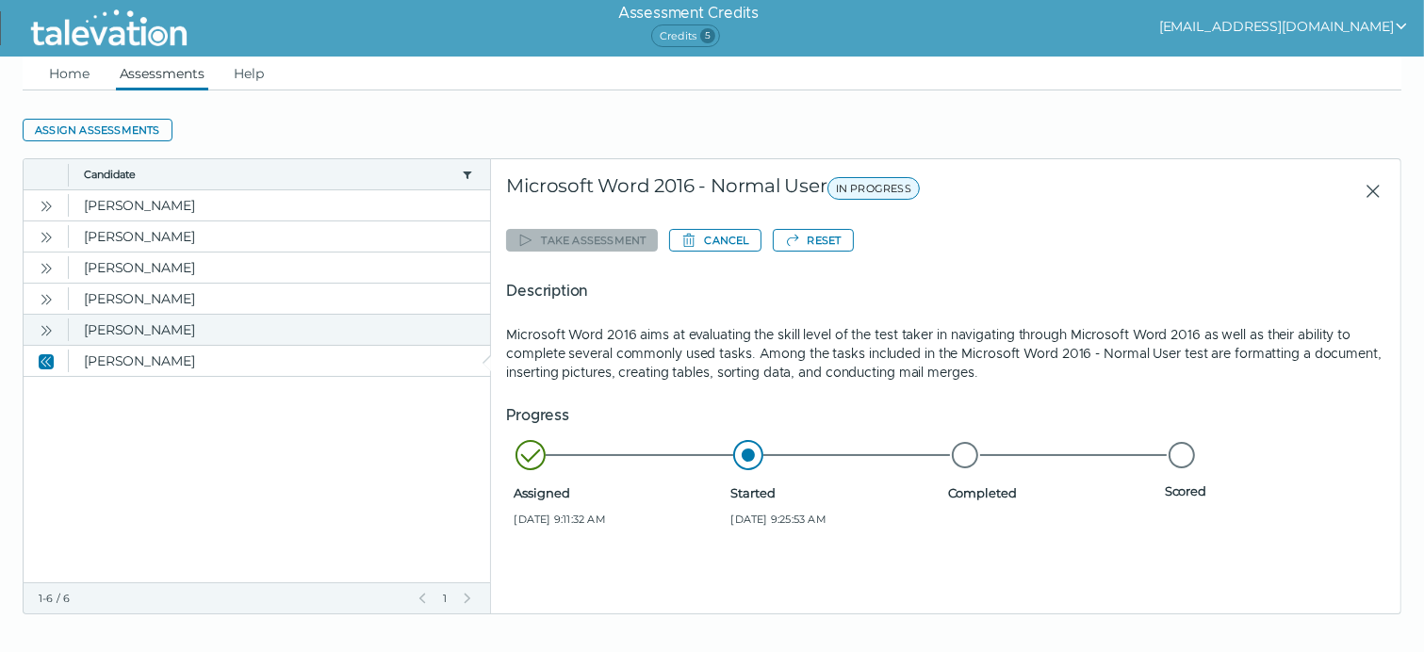
click at [49, 329] on icon "Open" at bounding box center [46, 330] width 15 height 15
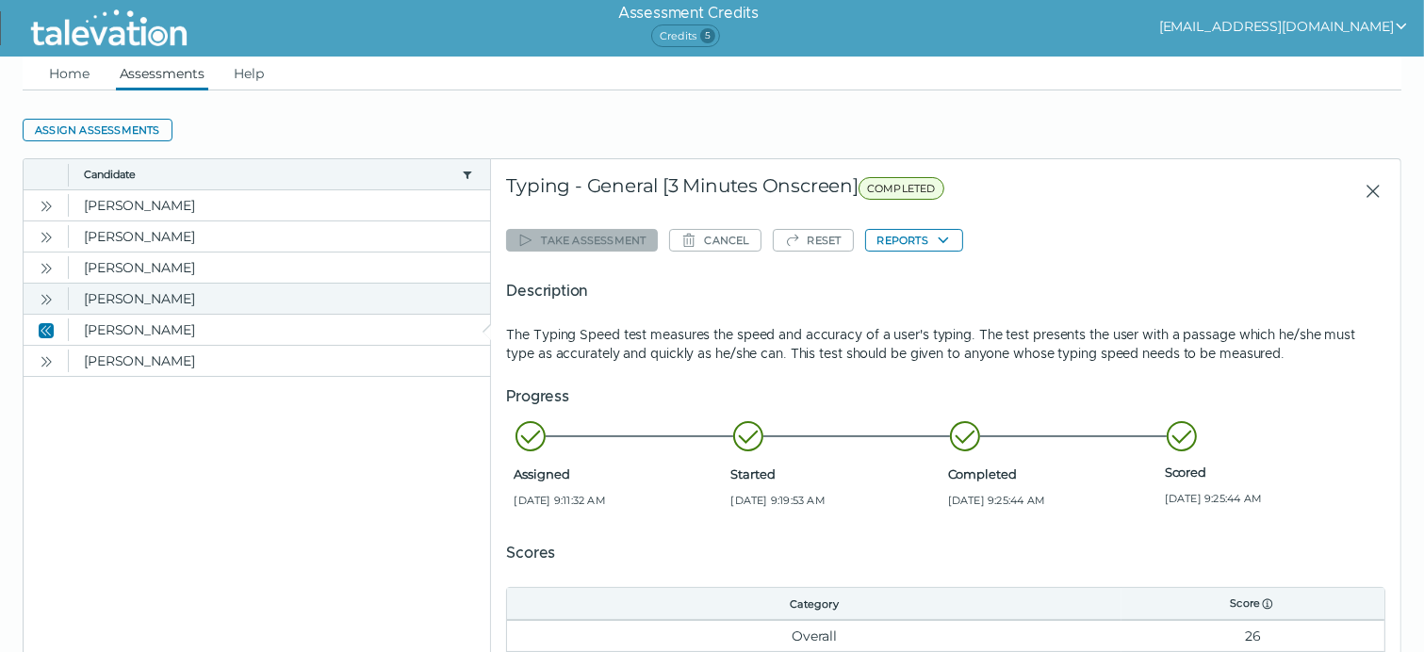
click at [45, 301] on icon "Open" at bounding box center [46, 299] width 15 height 15
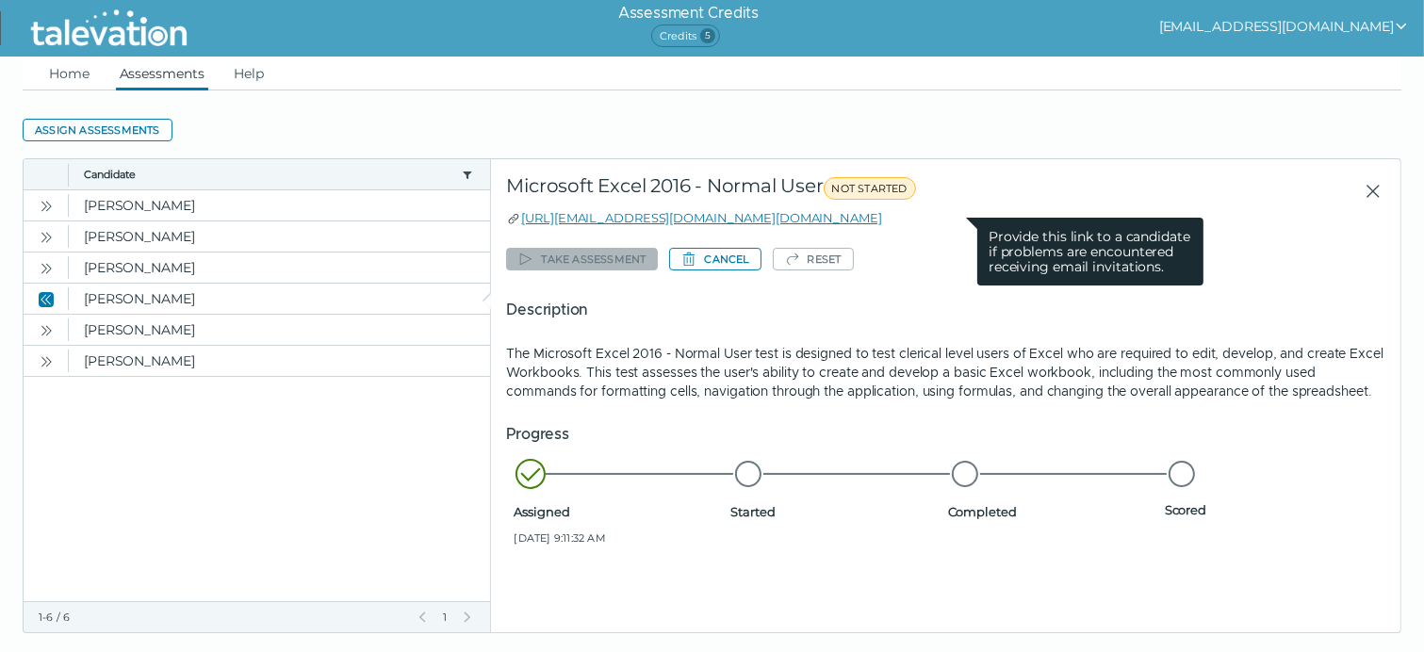
drag, startPoint x: 965, startPoint y: 216, endPoint x: 519, endPoint y: 217, distance: 445.7
copy link "https://candidate.talevation.com/?email=jrivera@henryviscardischool.org"
